Goal: Task Accomplishment & Management: Complete application form

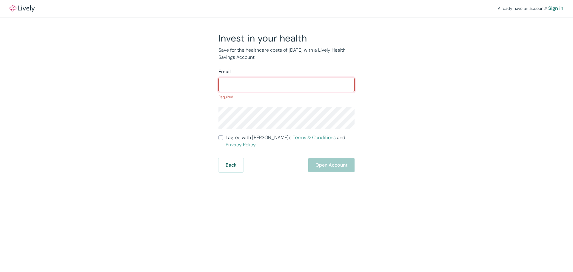
click at [274, 82] on input "Email" at bounding box center [287, 85] width 136 height 12
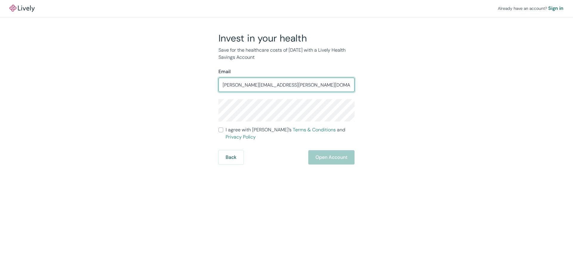
click at [271, 123] on form "Email [PERSON_NAME][EMAIL_ADDRESS][PERSON_NAME][DOMAIN_NAME] ​ I agree with [PE…" at bounding box center [287, 116] width 136 height 96
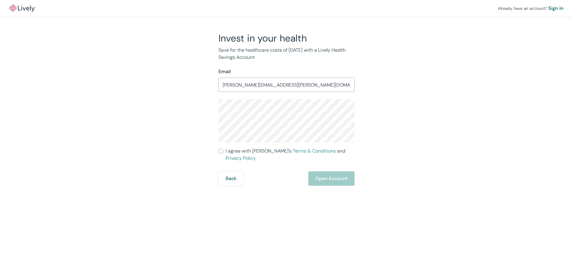
type input "[PERSON_NAME][EMAIL_ADDRESS][PERSON_NAME][DOMAIN_NAME]"
click at [222, 151] on input "I agree with Lively’s Terms & Conditions and Privacy Policy" at bounding box center [221, 151] width 5 height 5
checkbox input "true"
click at [321, 171] on button "Open Account" at bounding box center [331, 178] width 46 height 14
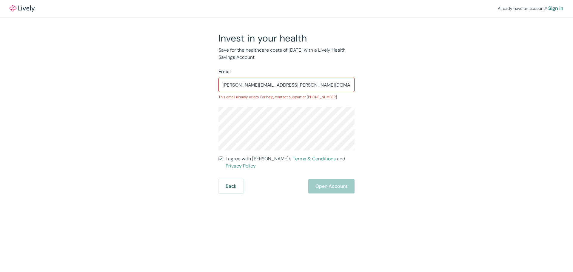
click at [308, 90] on input "[PERSON_NAME][EMAIL_ADDRESS][PERSON_NAME][DOMAIN_NAME]" at bounding box center [287, 85] width 136 height 12
click at [365, 92] on div "Invest in your health Save for the healthcare costs of [DATE] with a Lively Hea…" at bounding box center [283, 112] width 287 height 161
click at [233, 179] on button "Back" at bounding box center [231, 186] width 25 height 14
